Goal: Task Accomplishment & Management: Manage account settings

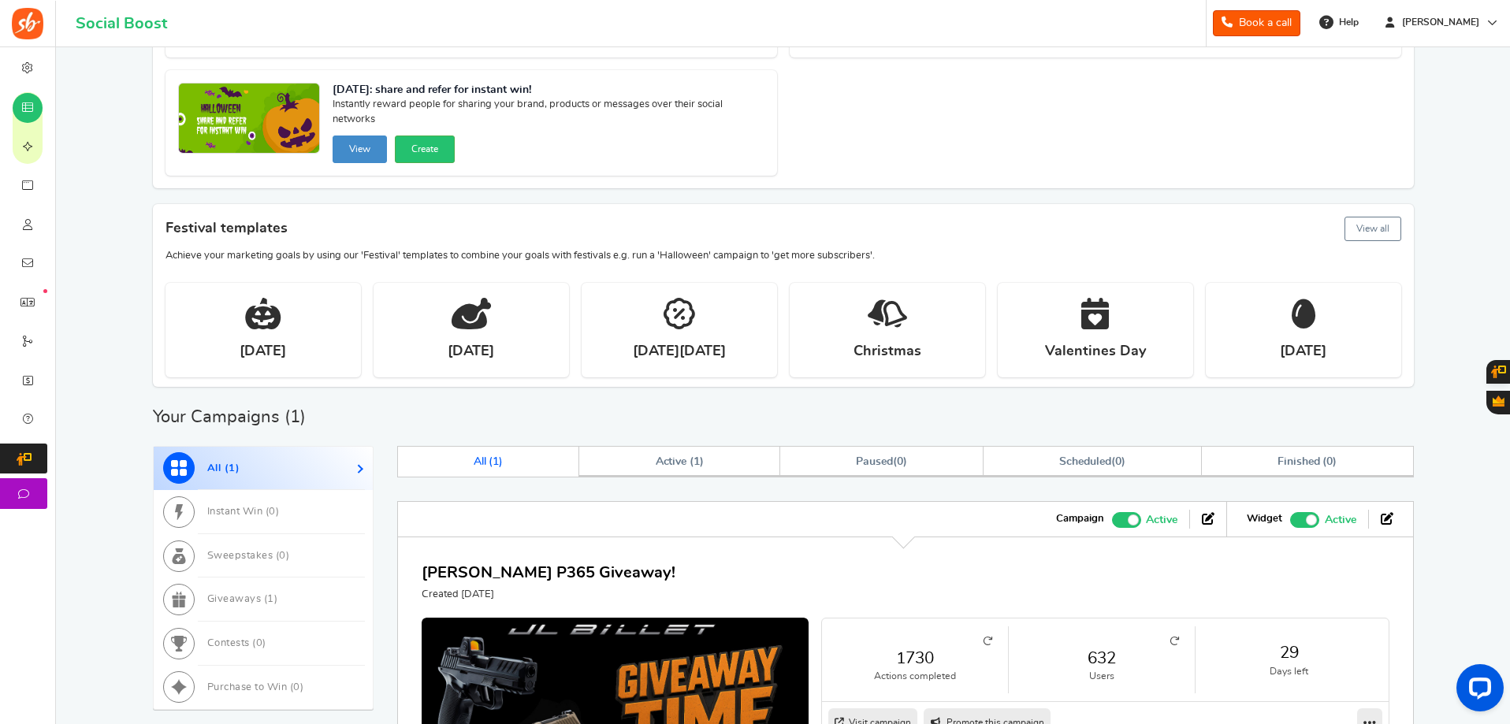
scroll to position [2, 0]
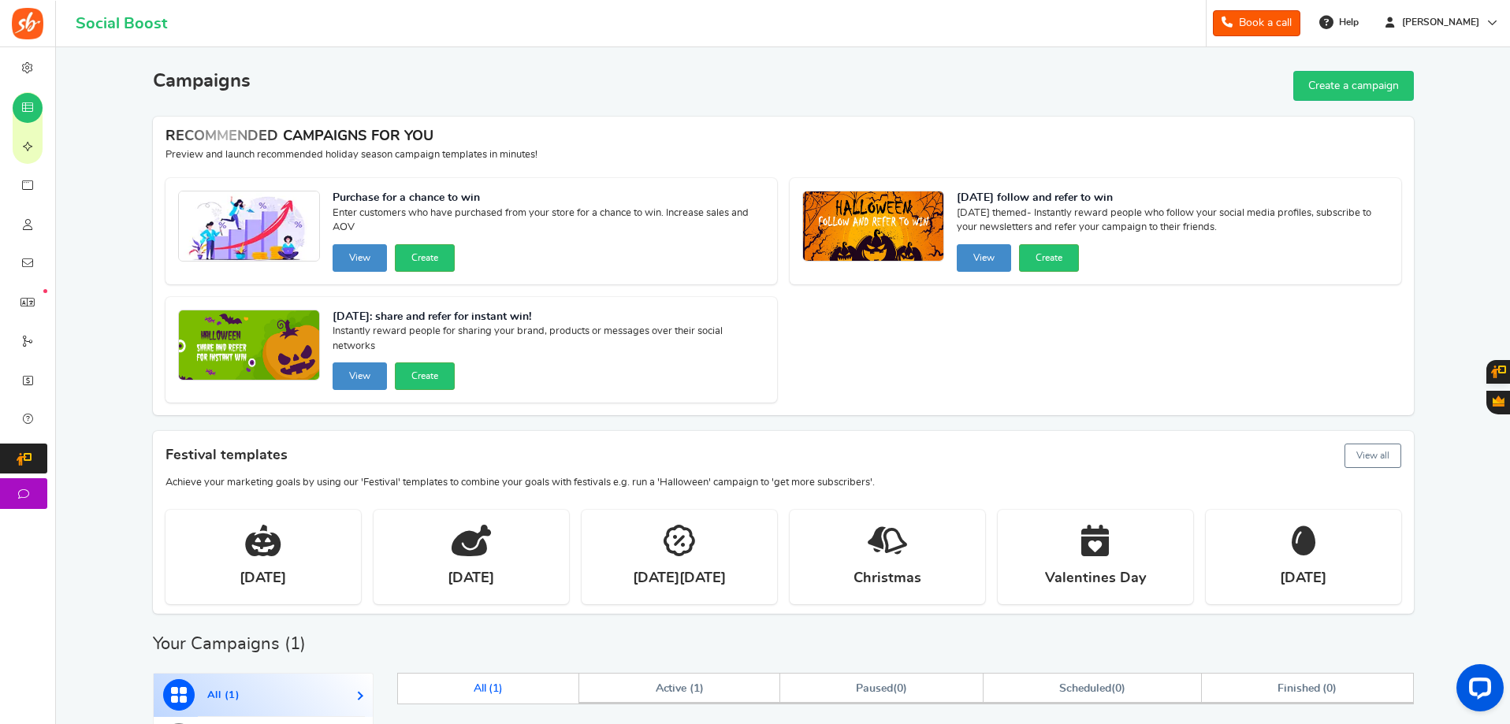
scroll to position [396, 0]
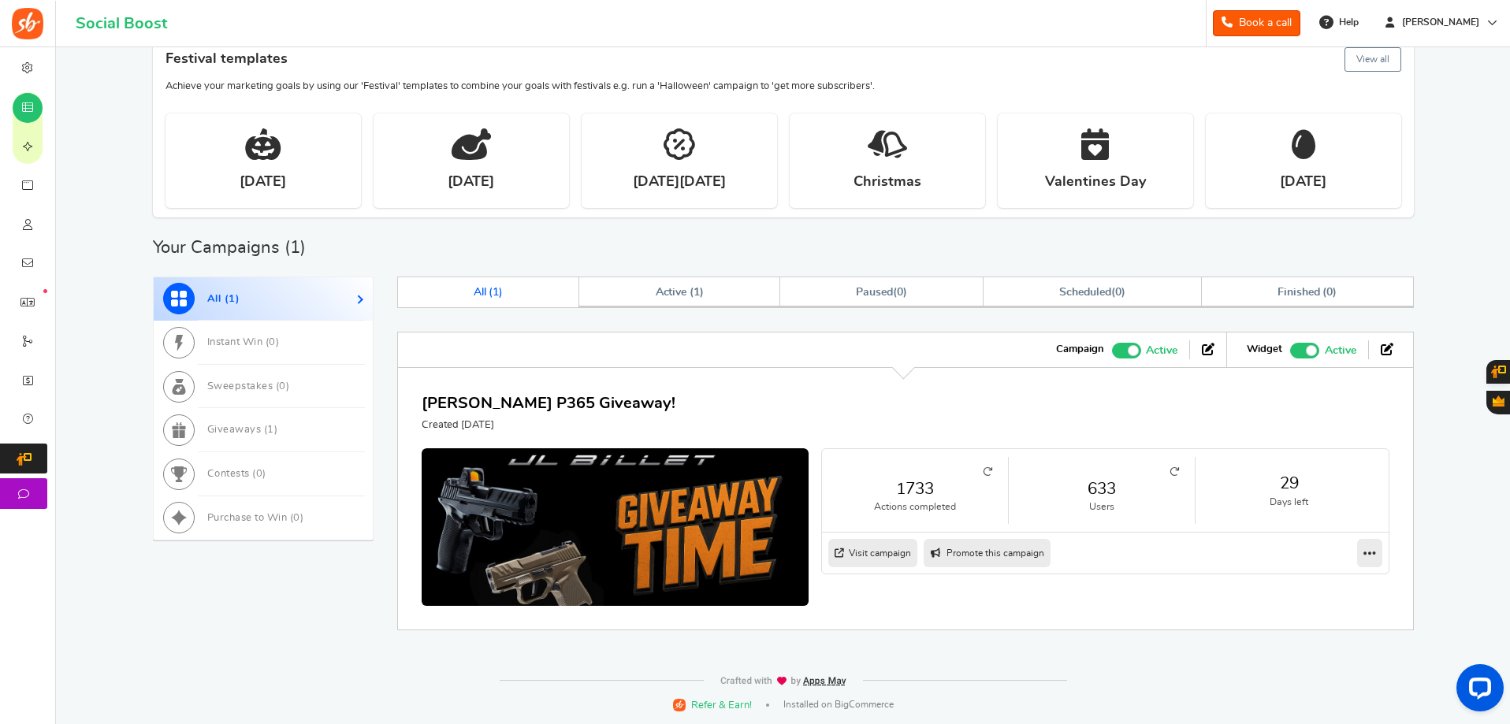
click at [1173, 468] on icon at bounding box center [1173, 471] width 9 height 9
